Goal: Task Accomplishment & Management: Use online tool/utility

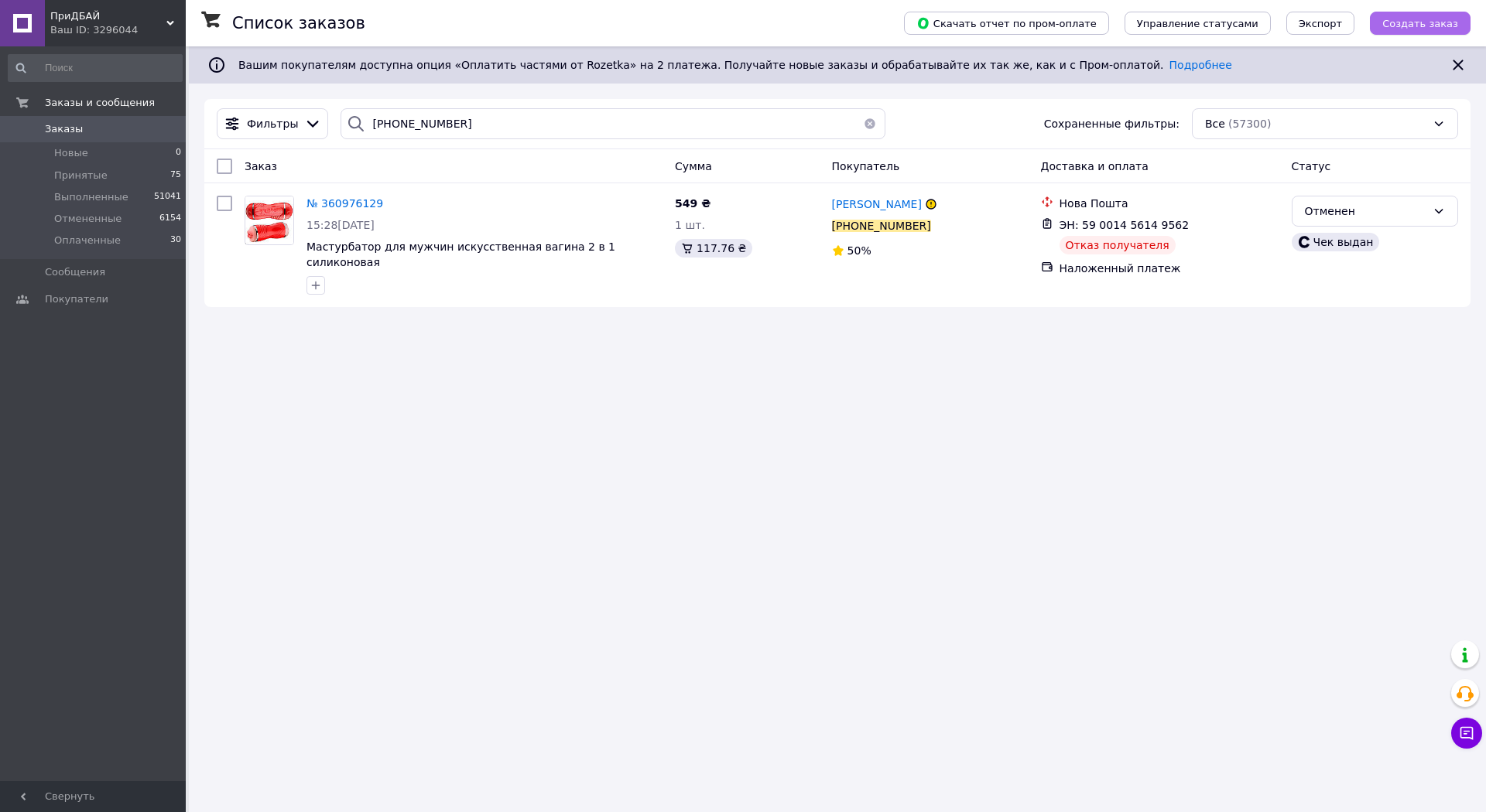
click at [1426, 27] on span "Создать заказ" at bounding box center [1420, 23] width 76 height 12
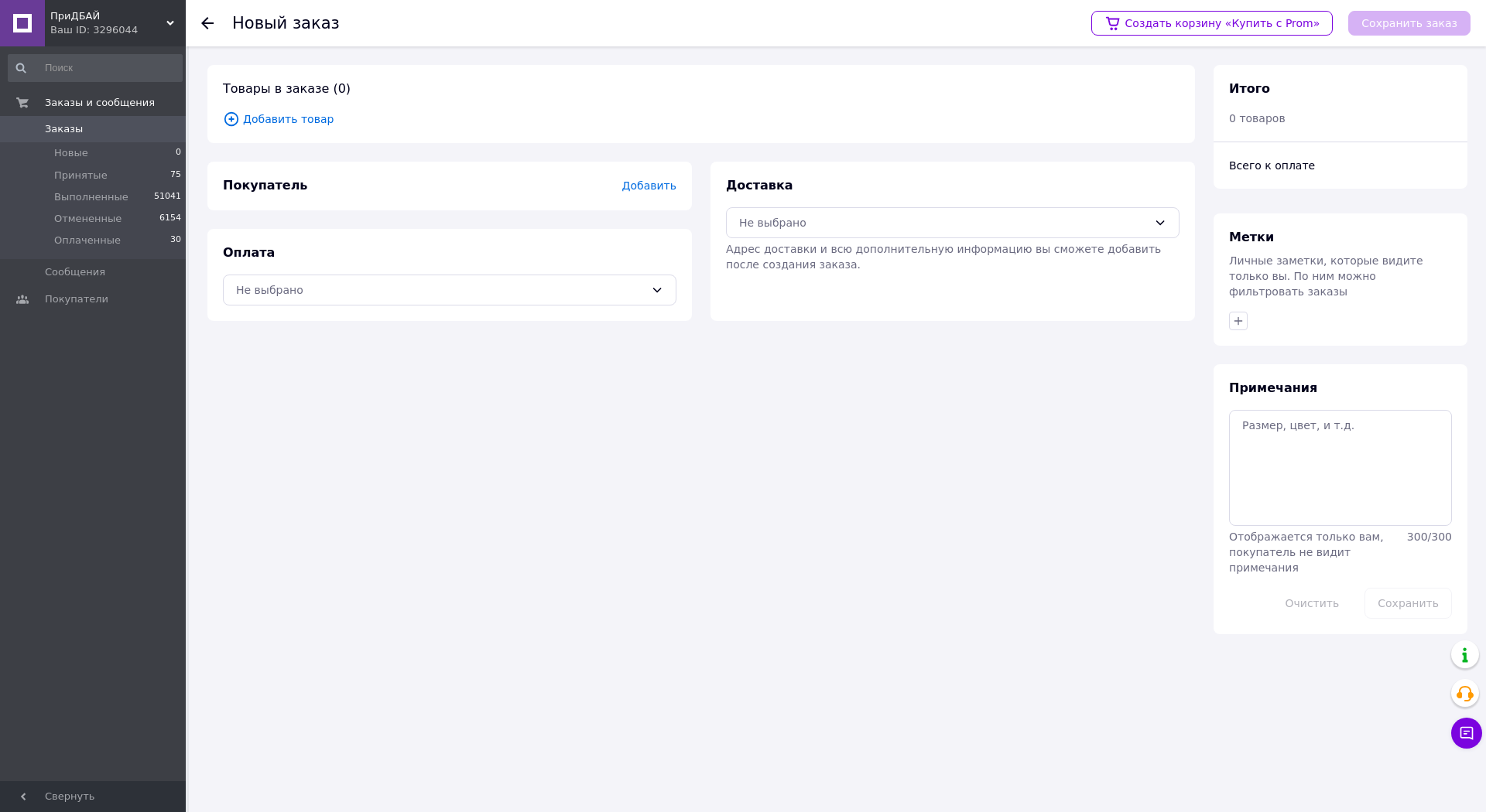
click at [282, 121] on span "Добавить товар" at bounding box center [701, 119] width 956 height 17
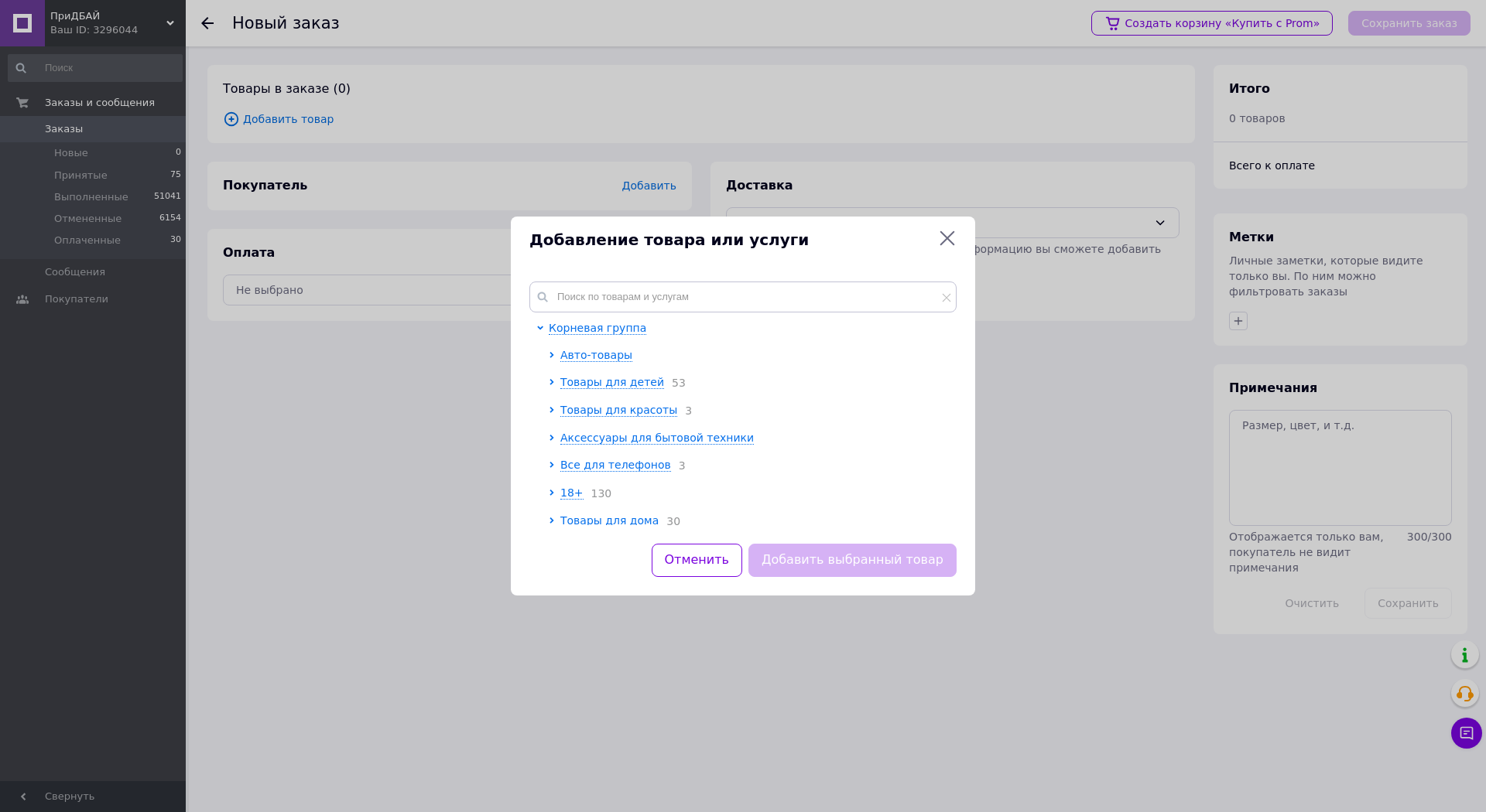
click at [640, 281] on div "Корневая группа Авто-товары Товары для детей 53 Товары для красоты 3 Аксессуары…" at bounding box center [743, 403] width 465 height 281
click at [648, 296] on input "text" at bounding box center [742, 298] width 427 height 31
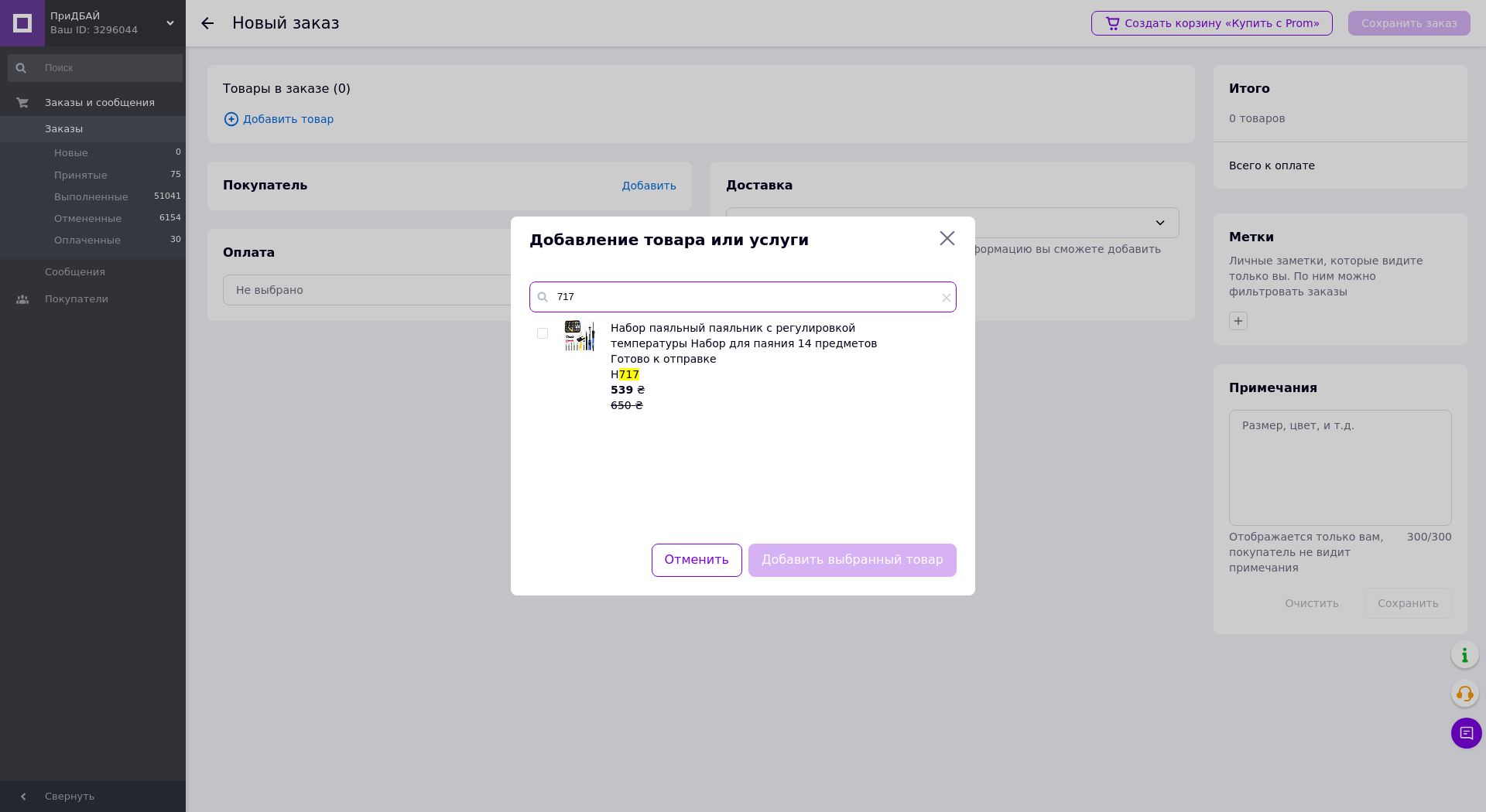
type input "717"
click at [542, 334] on input "checkbox" at bounding box center [541, 334] width 10 height 10
checkbox input "true"
click at [825, 566] on button "Добавить выбранный товар" at bounding box center [853, 560] width 208 height 33
